Goal: Find contact information: Find contact information

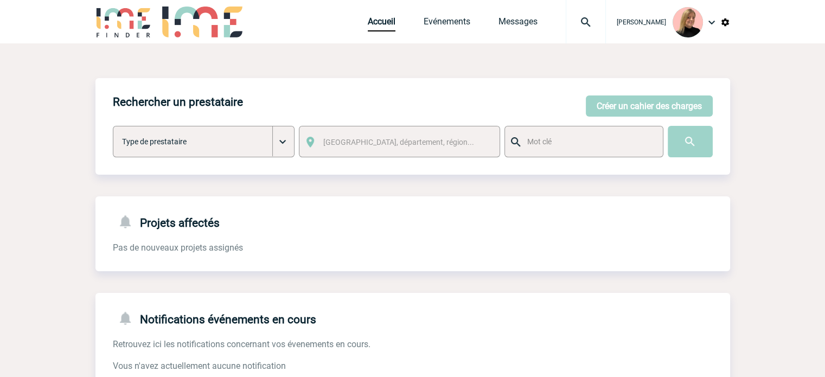
click at [476, 32] on div "Accueil Evénements Messages Projet, client Projet, client" at bounding box center [487, 21] width 238 height 43
click at [466, 21] on link "Evénements" at bounding box center [447, 23] width 47 height 15
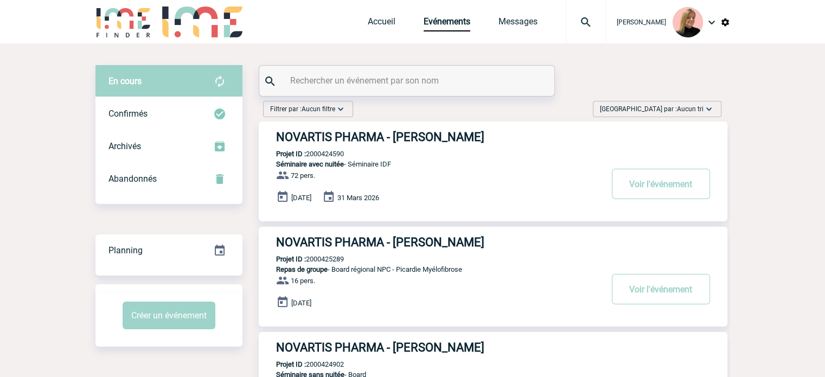
click at [680, 112] on span "Aucun tri" at bounding box center [690, 109] width 27 height 8
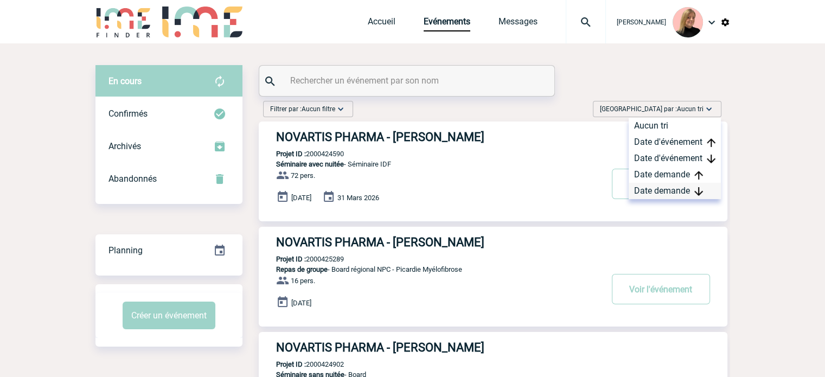
click at [675, 196] on div "Date demande" at bounding box center [675, 191] width 92 height 16
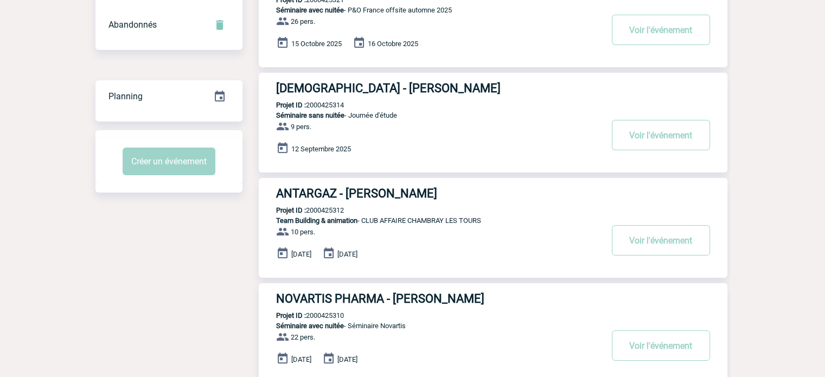
scroll to position [217, 0]
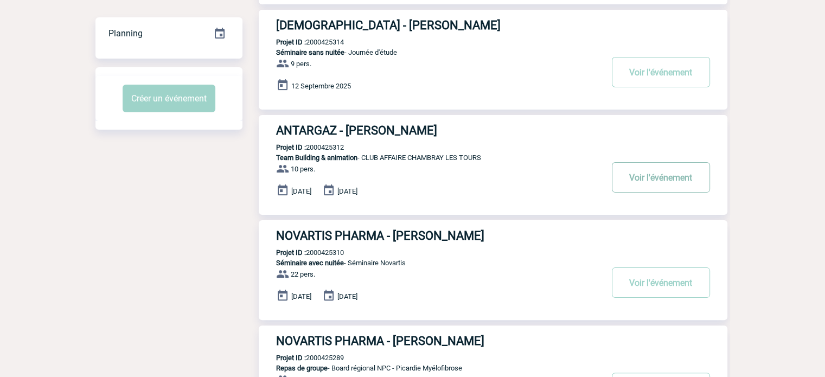
click at [681, 168] on button "Voir l'événement" at bounding box center [661, 177] width 98 height 30
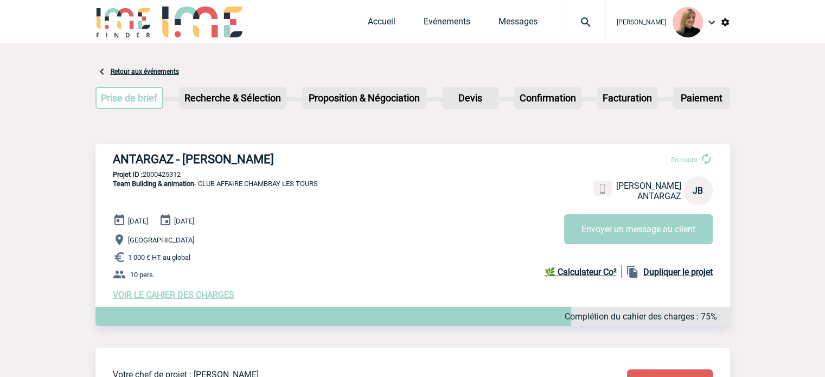
click at [173, 169] on div "ANTARGAZ - [PERSON_NAME] En cours [PERSON_NAME] ANTARGAZ JB Envoyer un message …" at bounding box center [412, 226] width 635 height 165
copy p "2000425312"
